Goal: Check status: Check status

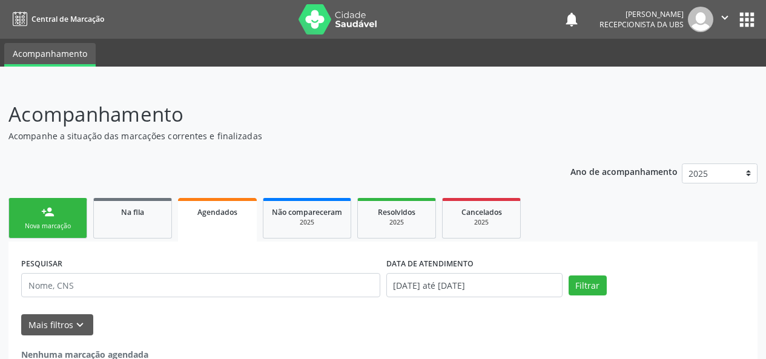
scroll to position [22, 0]
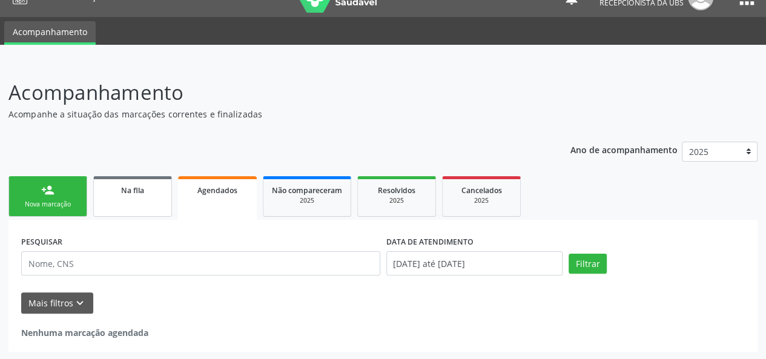
click at [109, 183] on div "Na fila" at bounding box center [132, 189] width 61 height 13
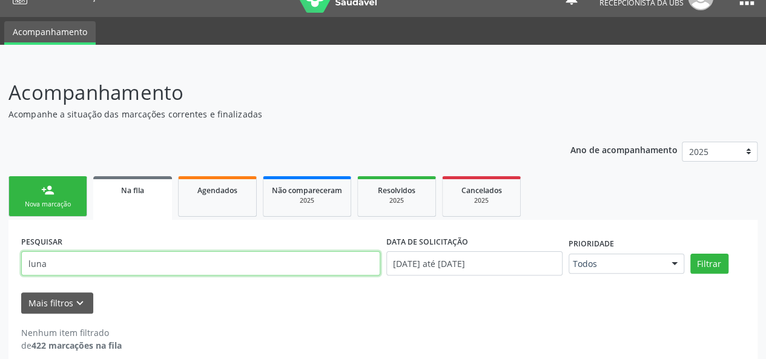
drag, startPoint x: 79, startPoint y: 257, endPoint x: 0, endPoint y: 273, distance: 80.2
click at [0, 273] on div "Acompanhamento Acompanhe a situação das marcações correntes e finalizadas Relat…" at bounding box center [383, 217] width 766 height 311
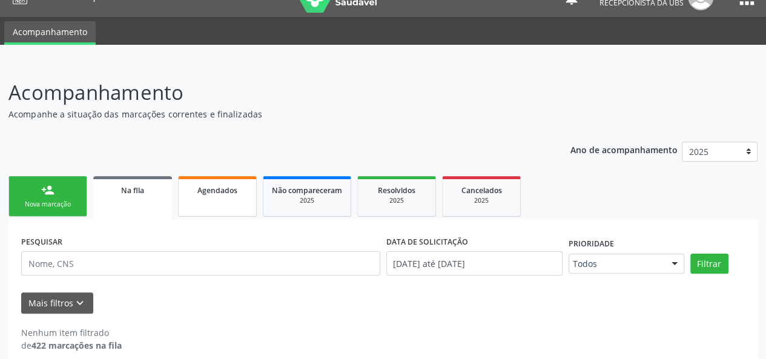
click at [220, 193] on span "Agendados" at bounding box center [217, 190] width 40 height 10
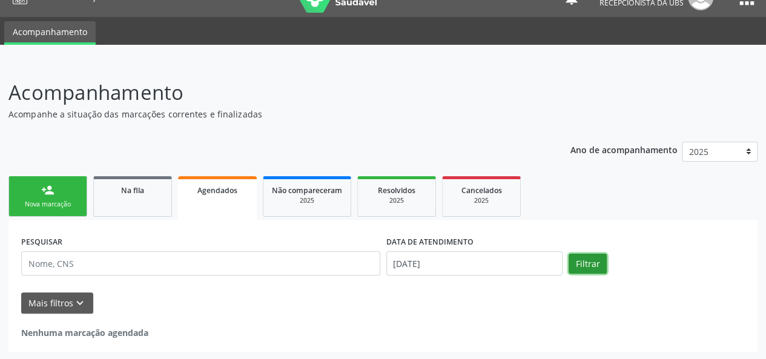
click at [592, 260] on button "Filtrar" at bounding box center [587, 264] width 38 height 21
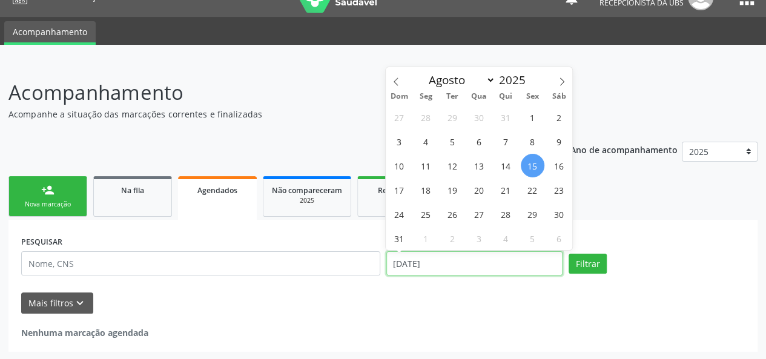
click at [502, 265] on input "[DATE]" at bounding box center [474, 263] width 176 height 24
click at [399, 79] on icon at bounding box center [396, 81] width 8 height 8
select select "6"
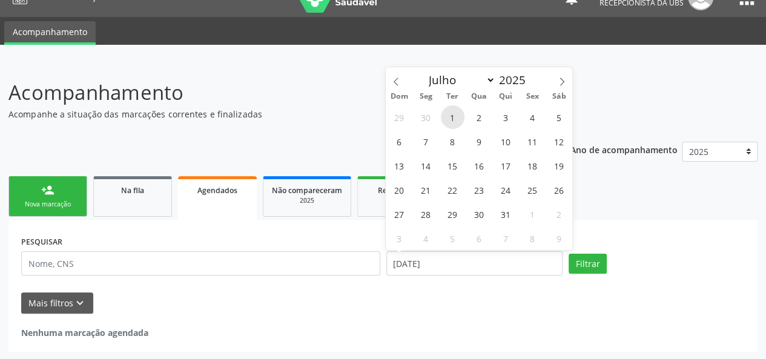
click at [458, 114] on span "1" at bounding box center [453, 117] width 24 height 24
type input "[DATE]"
click at [567, 82] on span at bounding box center [561, 77] width 21 height 21
select select "7"
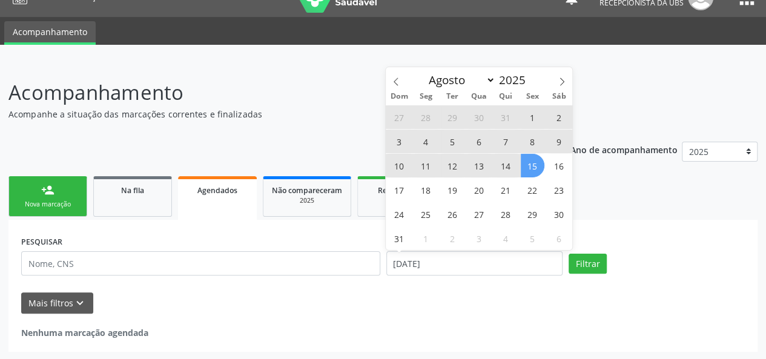
click at [537, 176] on div "27 28 29 30 31 1 2 3 4 5 6 7 8 9 10 11 12 13 14 15 16 17 18 19 20 21 22 23 24 2…" at bounding box center [479, 177] width 186 height 145
click at [535, 166] on span "15" at bounding box center [533, 166] width 24 height 24
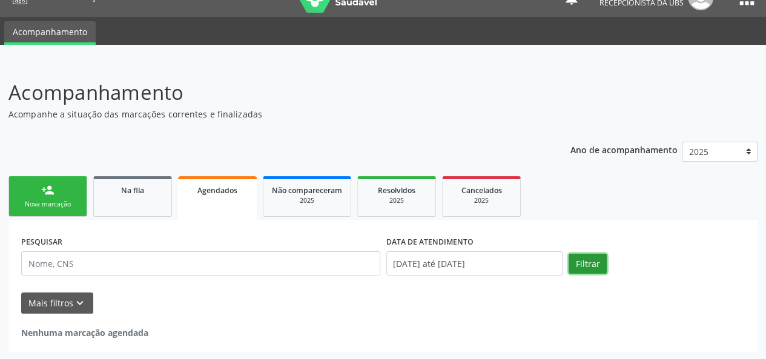
click at [580, 255] on button "Filtrar" at bounding box center [587, 264] width 38 height 21
